Goal: Transaction & Acquisition: Purchase product/service

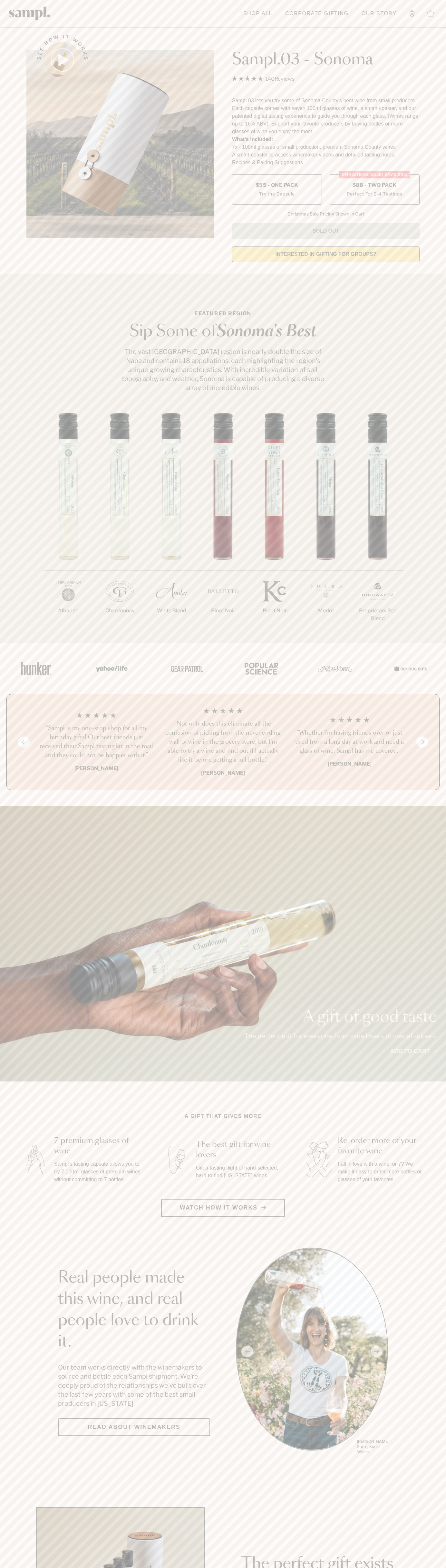
click at [375, 190] on label "Christmas SALE! Save 20% $88 - Two Pack Perfect For 2-4 Tastings" at bounding box center [375, 190] width 90 height 30
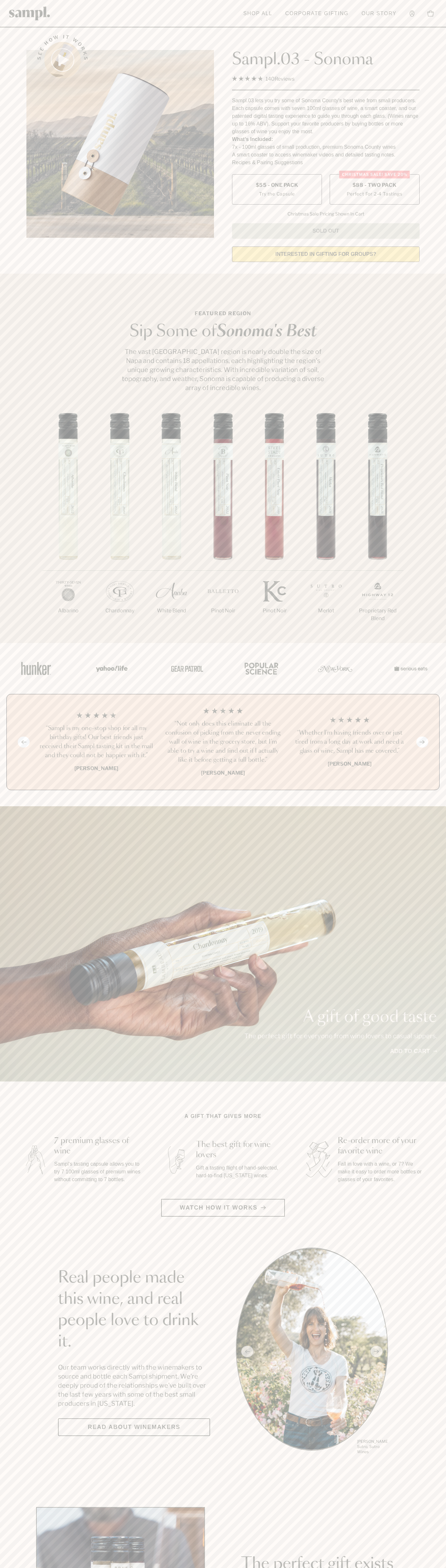
click at [223, 743] on h3 "“Not only does this eliminate all the confusion of picking from the never endin…" at bounding box center [223, 742] width 117 height 45
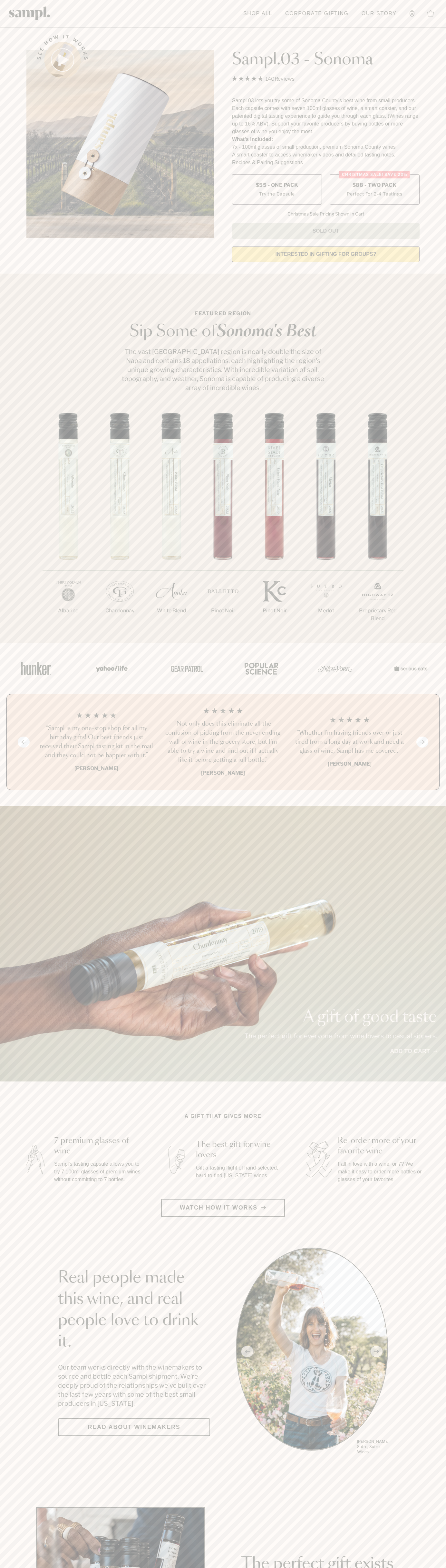
click at [169, 4] on header "Toggle navigation menu Shop All Corporate Gifting Our Story Account Story Shop …" at bounding box center [223, 13] width 446 height 27
click at [437, 948] on div "A gift of good taste The perfect gift for everyone from wine lovers to casual s…" at bounding box center [223, 944] width 446 height 275
click at [19, 1567] on html "Skip to main content Toggle navigation menu Shop All Corporate Gifting Our Stor…" at bounding box center [223, 1512] width 446 height 3025
click at [2, 1284] on section "Real people made this wine, and real people love to drink it. Our team works di…" at bounding box center [223, 1351] width 446 height 208
click at [375, 186] on span "$88 - Two Pack" at bounding box center [375, 185] width 44 height 7
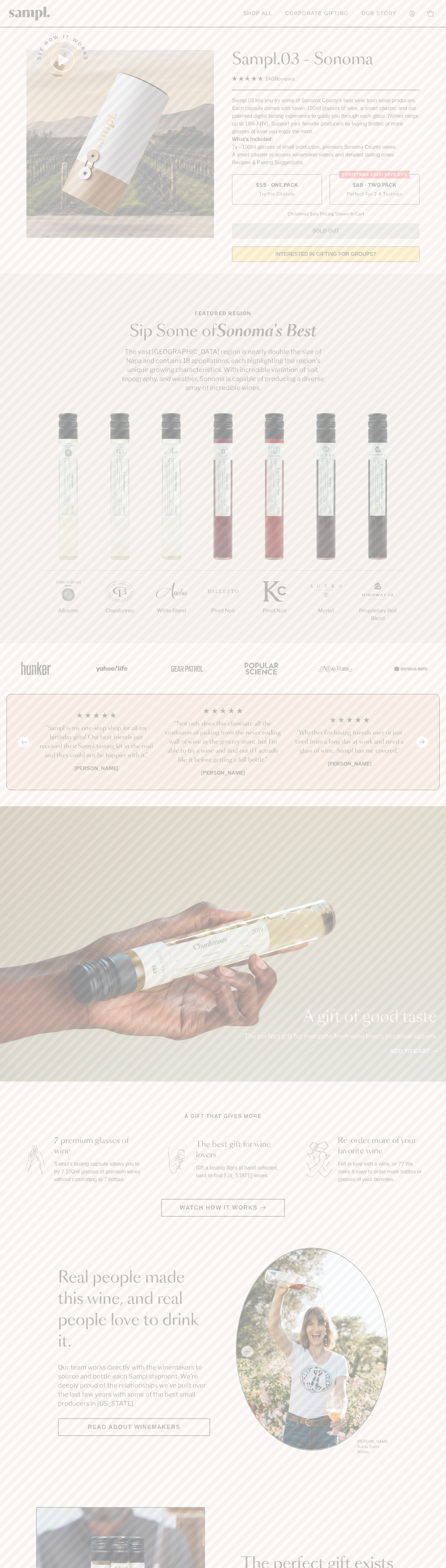
click at [223, 743] on h3 "“Not only does this eliminate all the confusion of picking from the never endin…" at bounding box center [223, 742] width 117 height 45
